Goal: Task Accomplishment & Management: Manage account settings

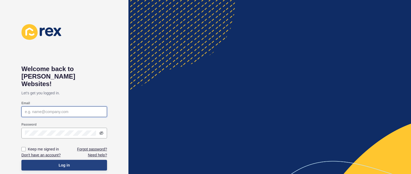
type input "[PERSON_NAME][EMAIL_ADDRESS][DOMAIN_NAME]"
click at [69, 163] on span "Log in" at bounding box center [64, 165] width 11 height 5
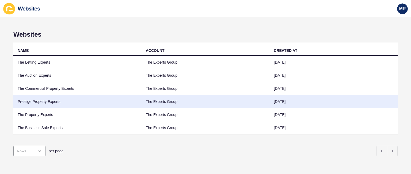
click at [47, 102] on td "Prestige Property Experts" at bounding box center [77, 101] width 128 height 13
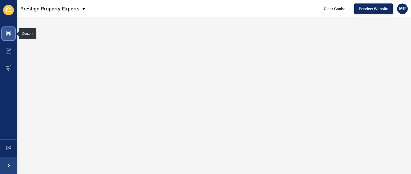
click at [12, 33] on span at bounding box center [8, 33] width 17 height 17
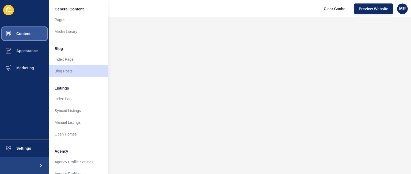
scroll to position [143, 0]
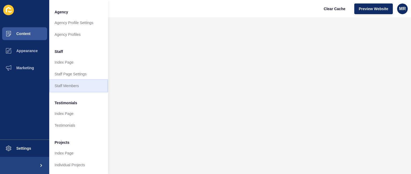
click at [79, 80] on link "Staff Members" at bounding box center [78, 86] width 59 height 12
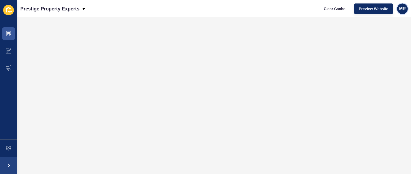
click at [405, 10] on span "MR" at bounding box center [402, 8] width 7 height 5
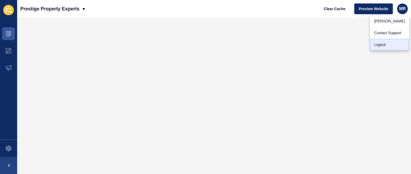
click at [375, 47] on link "Logout" at bounding box center [389, 45] width 39 height 12
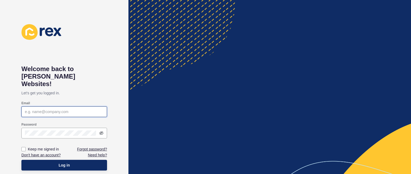
type input "[PERSON_NAME][EMAIL_ADDRESS][DOMAIN_NAME]"
